Goal: Task Accomplishment & Management: Use online tool/utility

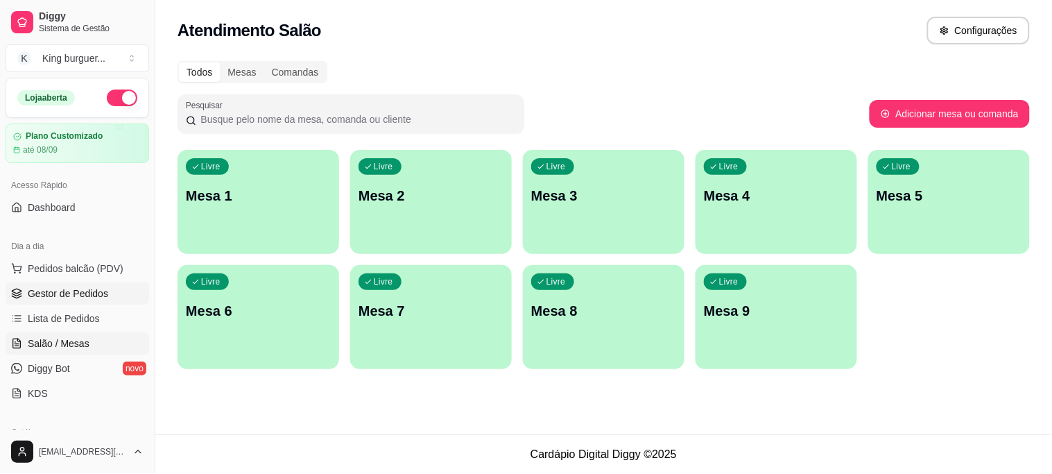
click at [69, 292] on span "Gestor de Pedidos" at bounding box center [68, 293] width 80 height 14
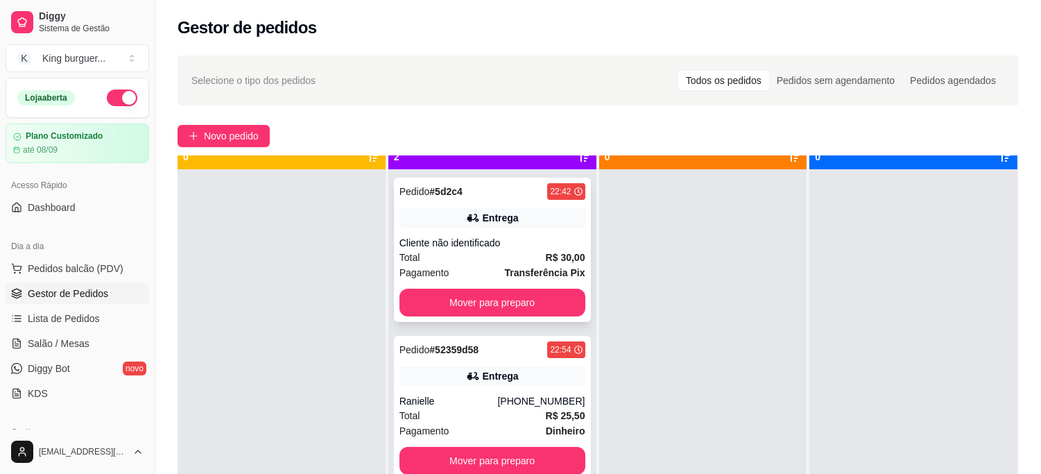
scroll to position [38, 0]
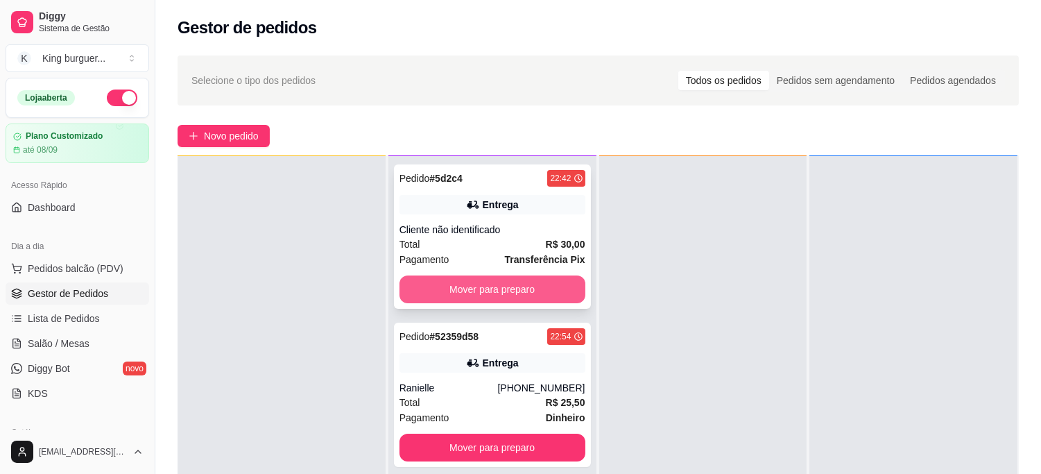
click at [521, 277] on button "Mover para preparo" at bounding box center [492, 289] width 186 height 28
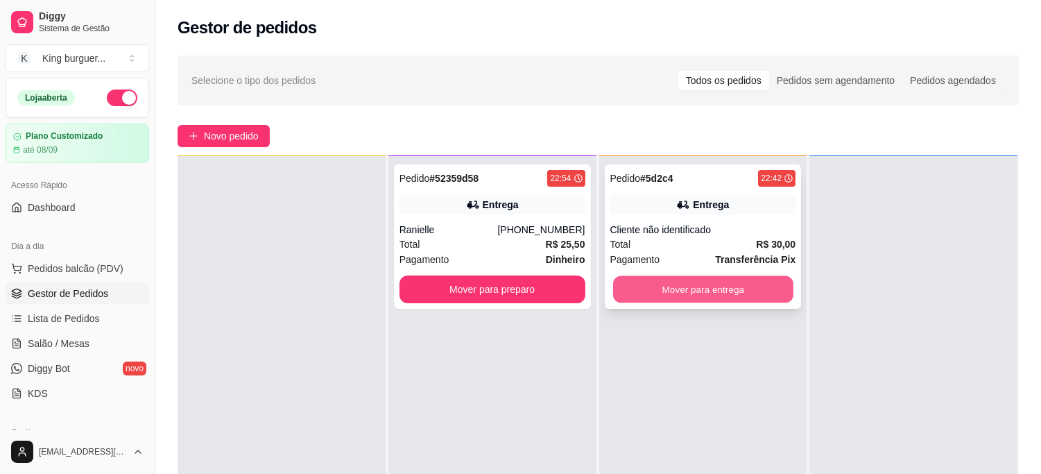
click at [704, 294] on button "Mover para entrega" at bounding box center [703, 289] width 180 height 27
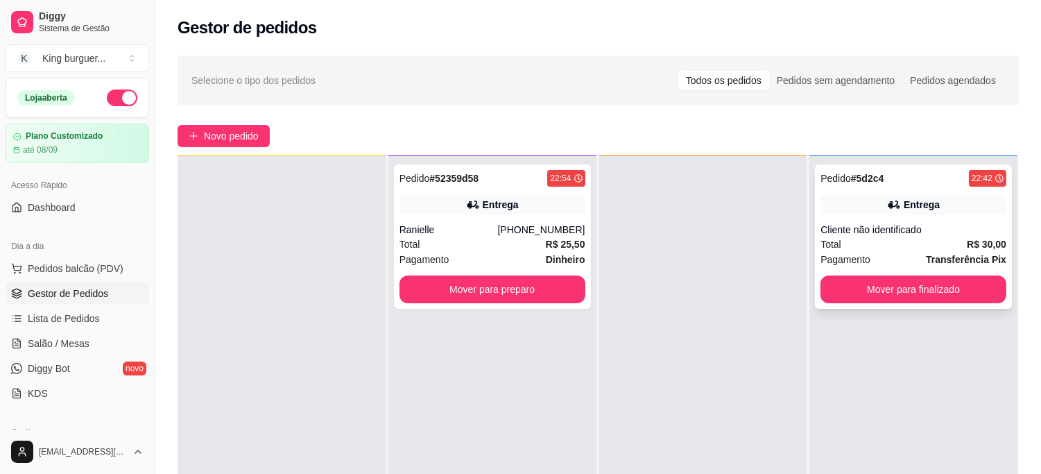
click at [839, 304] on div "Pedido # 5d2c4 22:42 Entrega Cliente não identificado Total R$ 30,00 Pagamento …" at bounding box center [913, 236] width 197 height 144
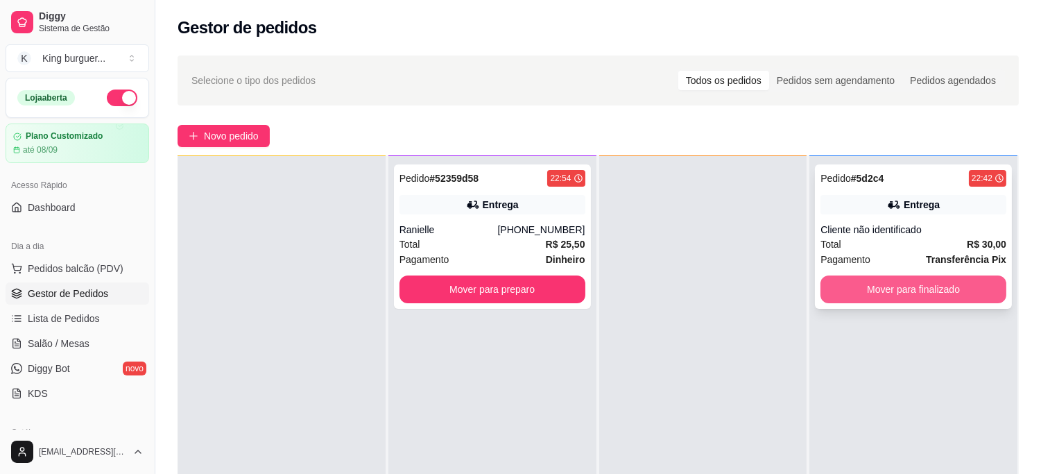
click at [934, 292] on button "Mover para finalizado" at bounding box center [913, 289] width 186 height 28
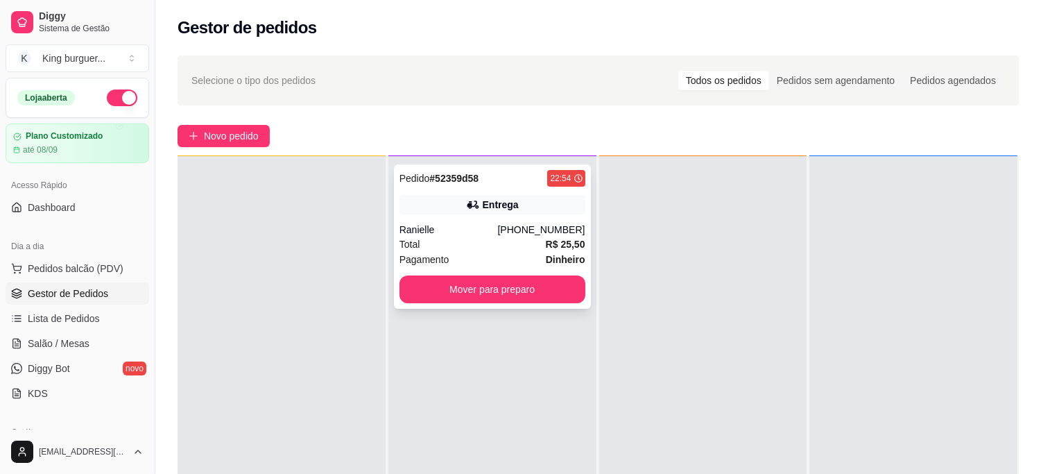
click at [546, 239] on strong "R$ 25,50" at bounding box center [566, 244] width 40 height 11
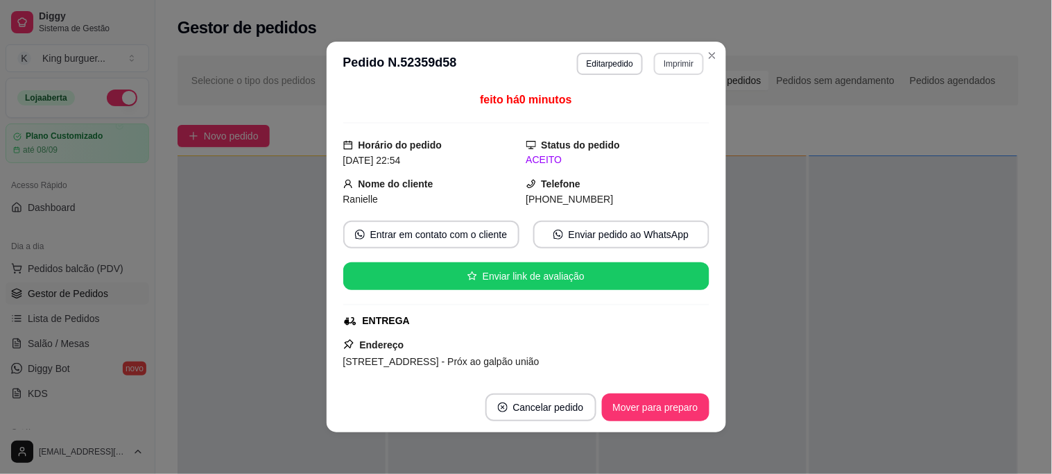
click at [663, 64] on button "Imprimir" at bounding box center [678, 64] width 49 height 22
click at [646, 109] on button "IMPRESSORA" at bounding box center [649, 112] width 97 height 21
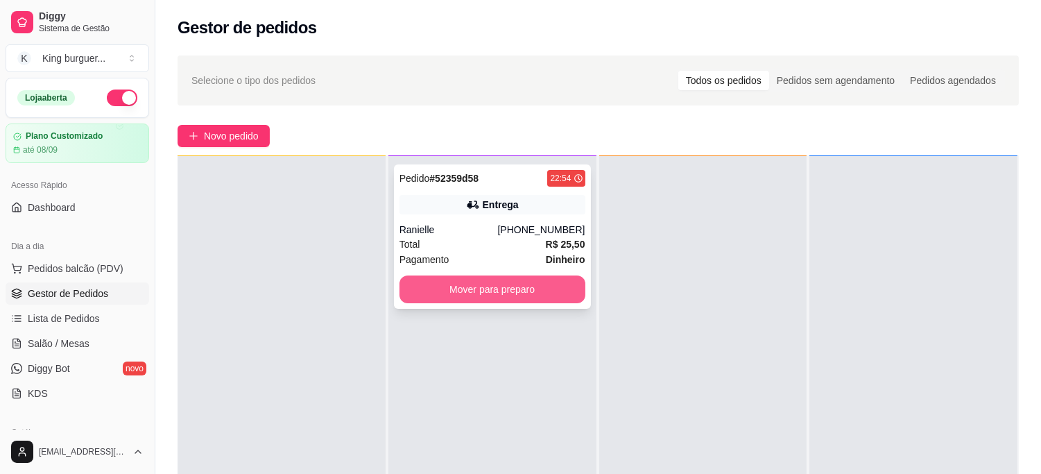
click at [525, 301] on button "Mover para preparo" at bounding box center [492, 289] width 186 height 28
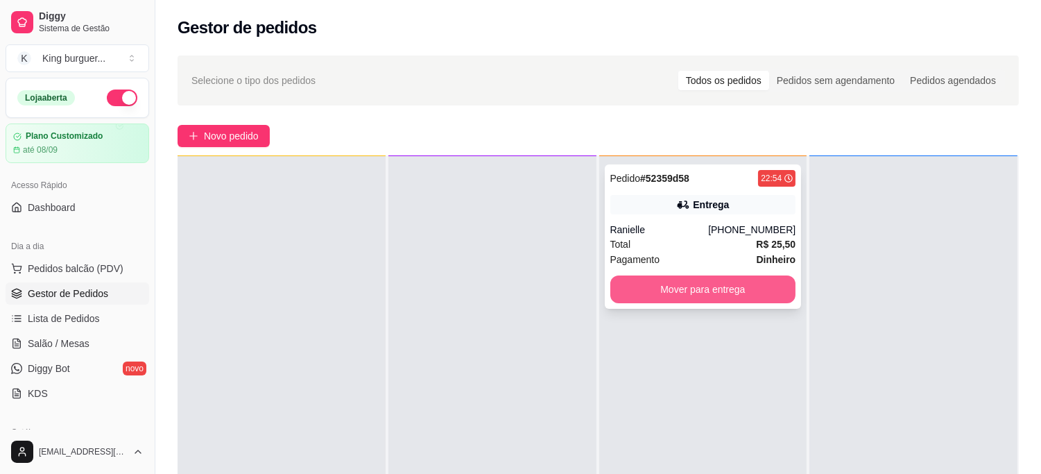
click at [684, 302] on button "Mover para entrega" at bounding box center [703, 289] width 186 height 28
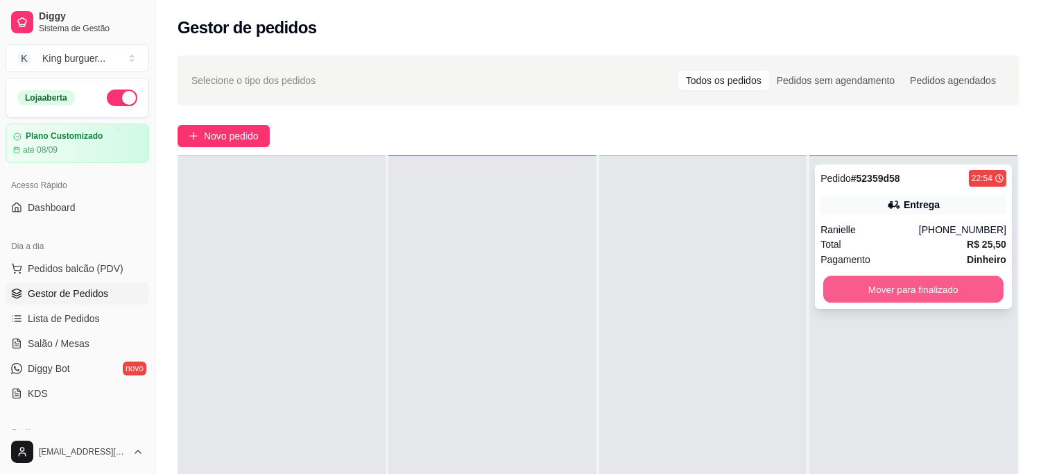
click at [830, 292] on button "Mover para finalizado" at bounding box center [913, 289] width 180 height 27
